Goal: Information Seeking & Learning: Find specific fact

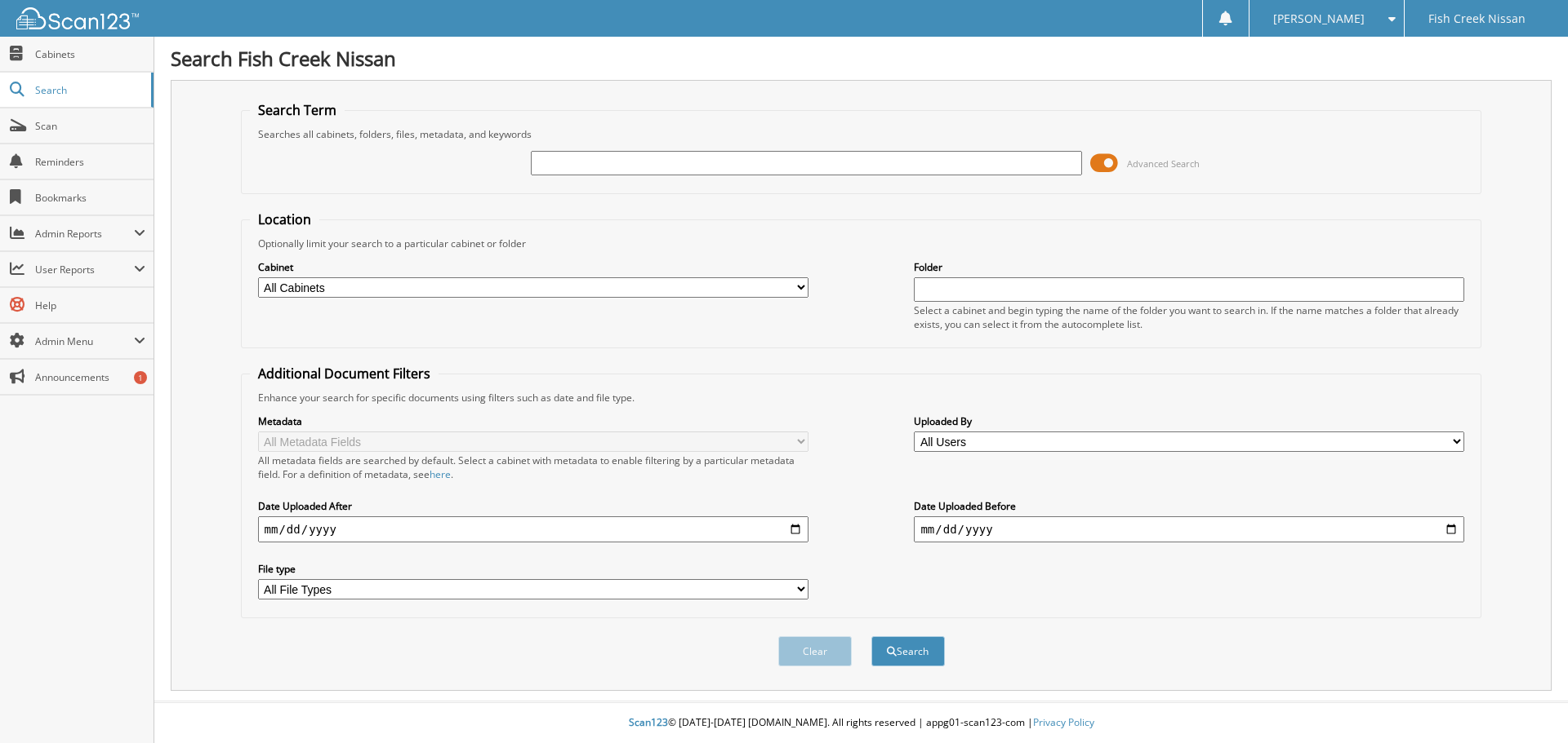
click at [626, 160] on input "text" at bounding box center [805, 163] width 550 height 25
type input "25052228"
click at [871, 636] on button "Search" at bounding box center [908, 651] width 73 height 30
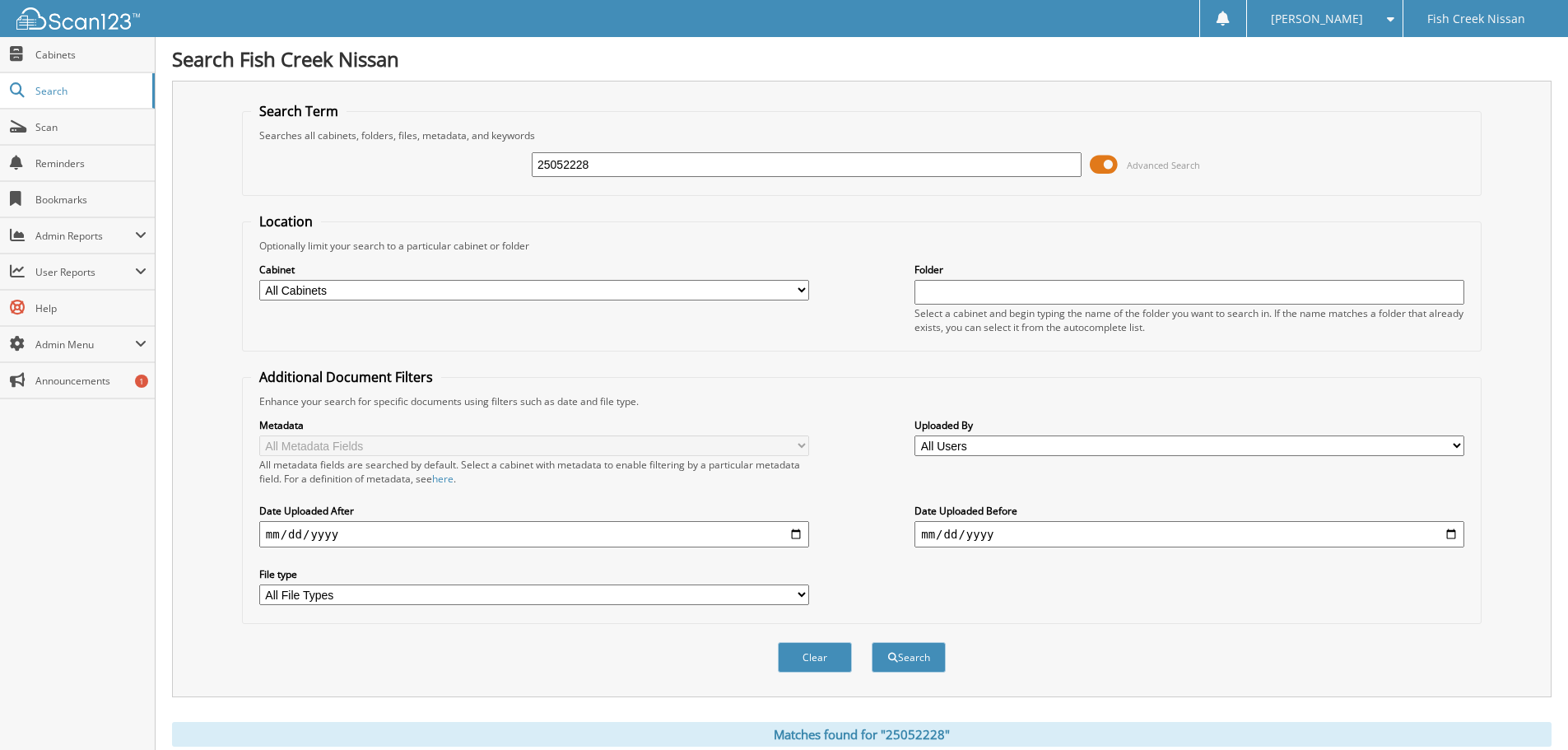
scroll to position [235, 0]
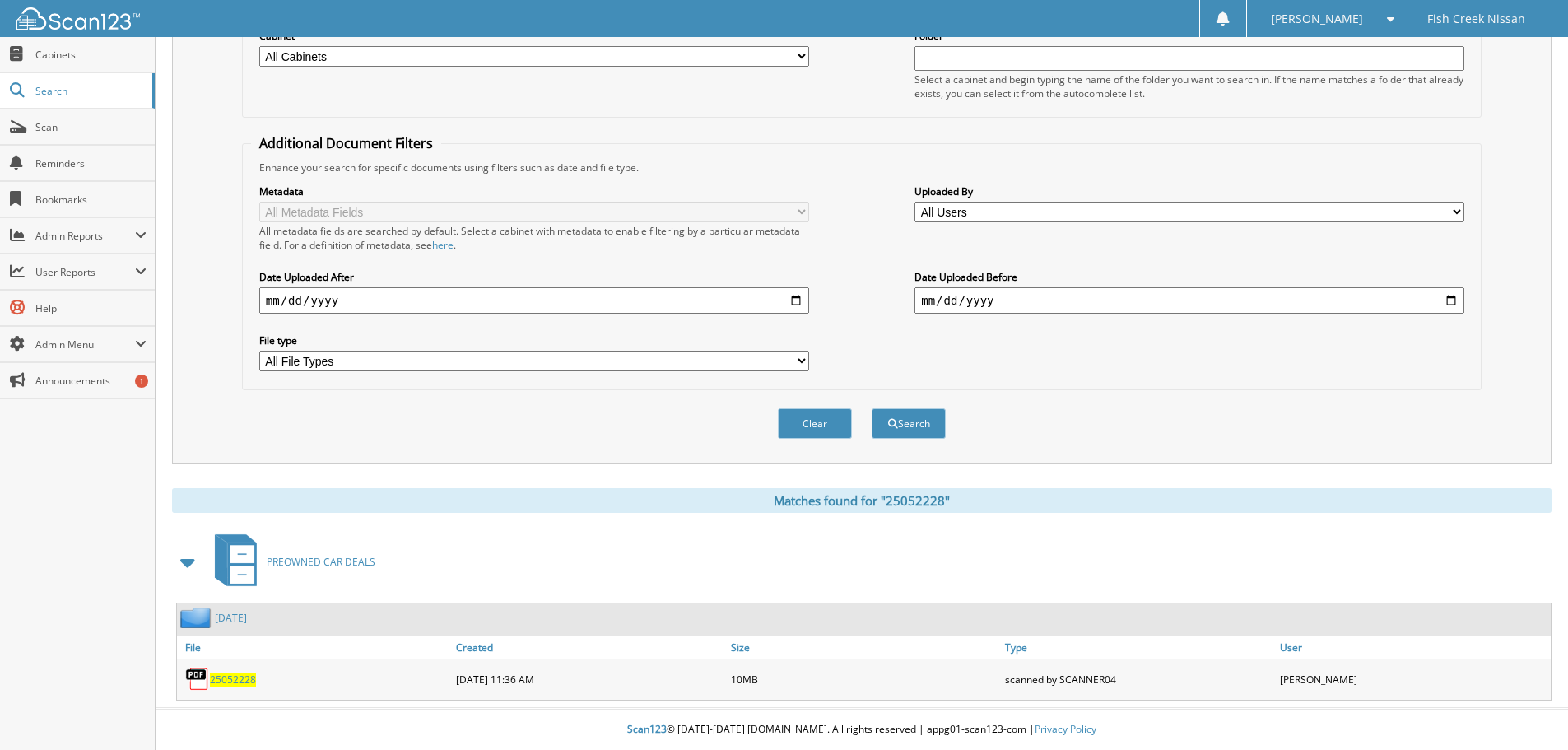
click at [250, 677] on span "25052228" at bounding box center [233, 679] width 46 height 14
